Goal: Navigation & Orientation: Find specific page/section

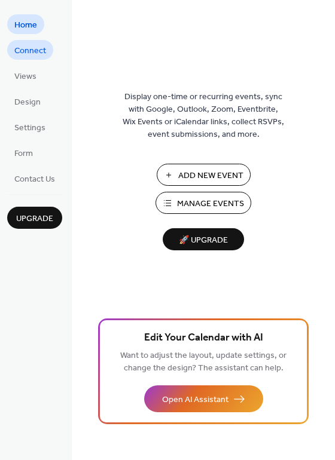
click at [39, 50] on span "Connect" at bounding box center [30, 51] width 32 height 13
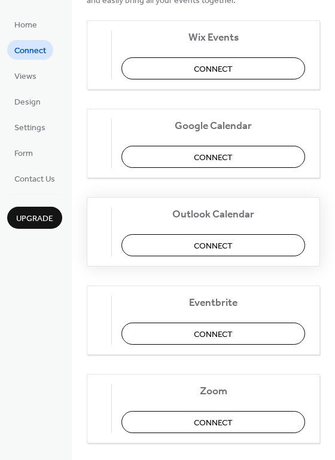
scroll to position [139, 0]
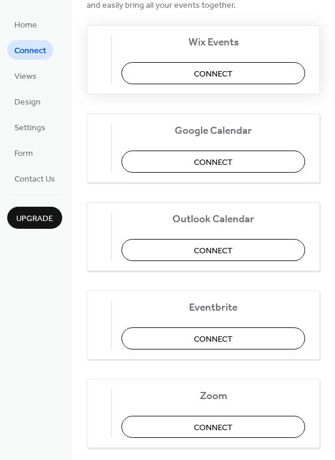
click at [224, 71] on span "Connect" at bounding box center [213, 74] width 39 height 13
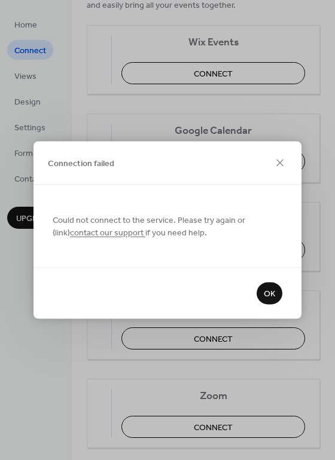
click at [272, 290] on span "OK" at bounding box center [268, 294] width 11 height 13
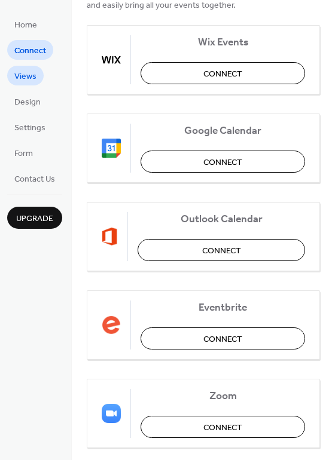
click at [29, 79] on span "Views" at bounding box center [25, 77] width 22 height 13
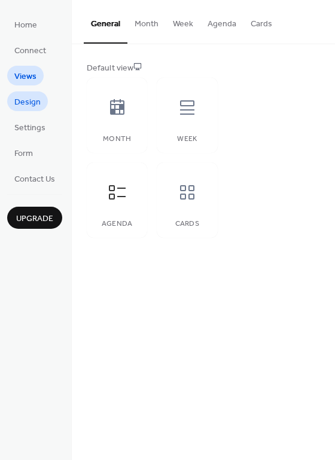
click at [40, 102] on link "Design" at bounding box center [27, 101] width 41 height 20
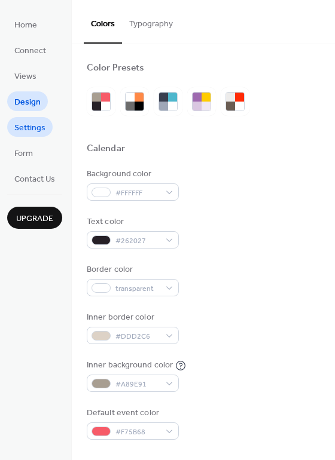
click at [39, 128] on span "Settings" at bounding box center [29, 128] width 31 height 13
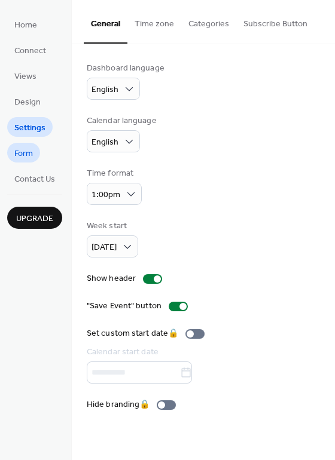
click at [32, 156] on span "Form" at bounding box center [23, 154] width 19 height 13
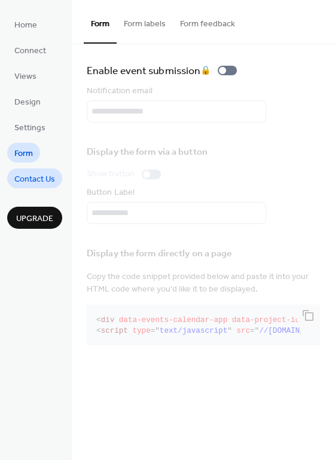
click at [39, 180] on span "Contact Us" at bounding box center [34, 179] width 41 height 13
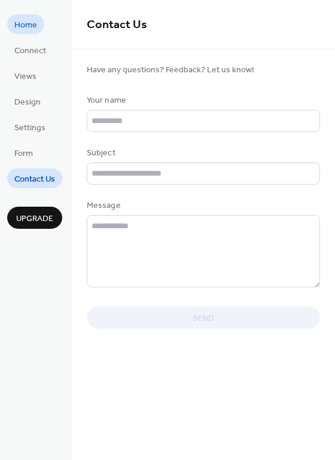
click at [29, 28] on span "Home" at bounding box center [25, 25] width 23 height 13
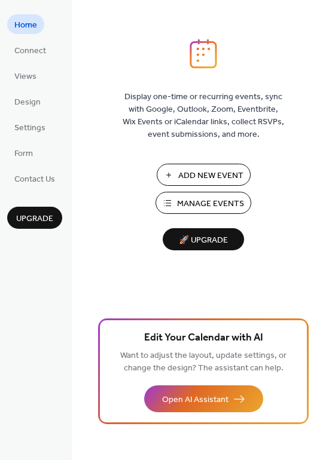
click at [207, 194] on button "Manage Events" at bounding box center [203, 203] width 96 height 22
